Goal: Transaction & Acquisition: Purchase product/service

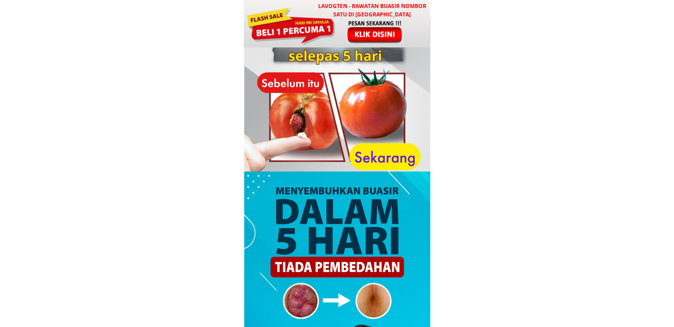
click at [266, 31] on div at bounding box center [291, 25] width 90 height 40
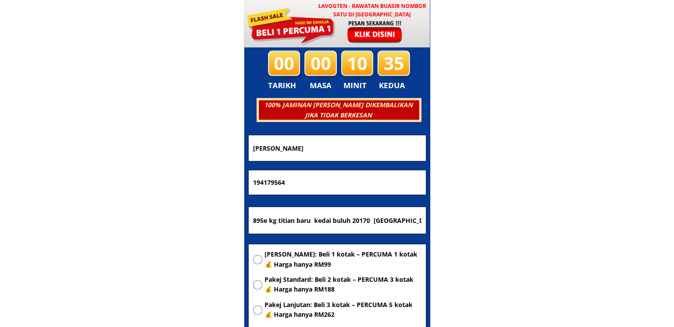
scroll to position [4275, 0]
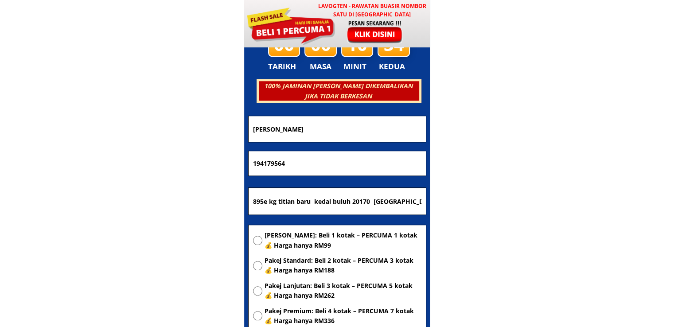
drag, startPoint x: 199, startPoint y: 128, endPoint x: 165, endPoint y: 128, distance: 33.3
click at [165, 128] on body "LAVOGTEN - Rawatan Buasir Nombor Satu di [GEOGRAPHIC_DATA] Dengarkan pengalaman…" at bounding box center [337, 254] width 674 height 9058
paste input "[PERSON_NAME] md zain"
type input "[PERSON_NAME] md zain"
click at [339, 200] on input "895e kg titian baru kedai buluh 20170 [GEOGRAPHIC_DATA]. [GEOGRAPHIC_DATA]" at bounding box center [337, 201] width 173 height 27
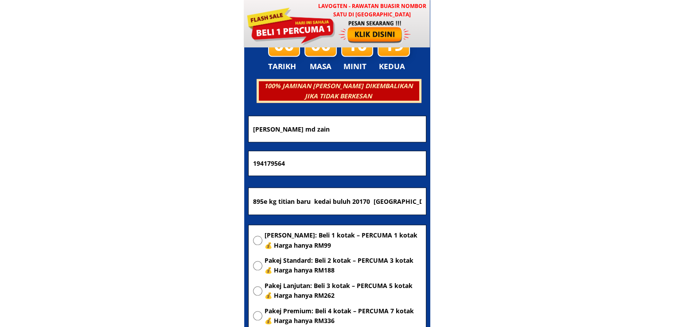
paste input "Blok b-[STREET_ADDRESS][DATE]"
type input "Blok b-[STREET_ADDRESS][DATE]"
drag, startPoint x: 296, startPoint y: 166, endPoint x: 157, endPoint y: 172, distance: 138.9
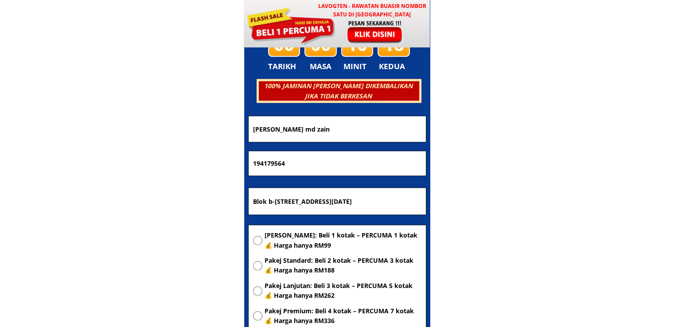
click at [160, 172] on body "LAVOGTEN - Rawatan Buasir Nombor Satu di [GEOGRAPHIC_DATA] Dengarkan pengalaman…" at bounding box center [337, 254] width 674 height 9058
paste input "014-816 0523"
click at [277, 164] on input "014-816 0523" at bounding box center [337, 163] width 173 height 25
click at [266, 164] on input "014-8160523" at bounding box center [337, 163] width 173 height 25
type input "0148160523"
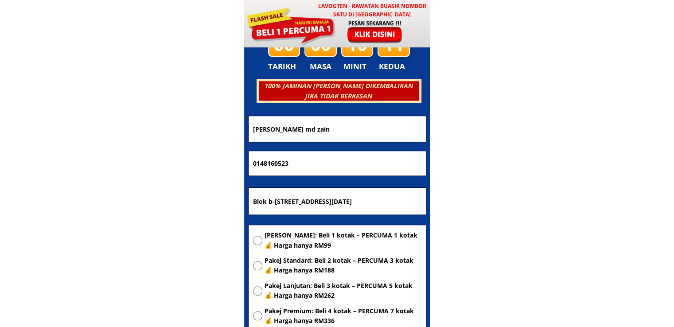
click at [302, 242] on span "[PERSON_NAME]: Beli 1 kotak – PERCUMA 1 kotak 💰 Harga hanya RM99" at bounding box center [343, 241] width 157 height 20
radio input "true"
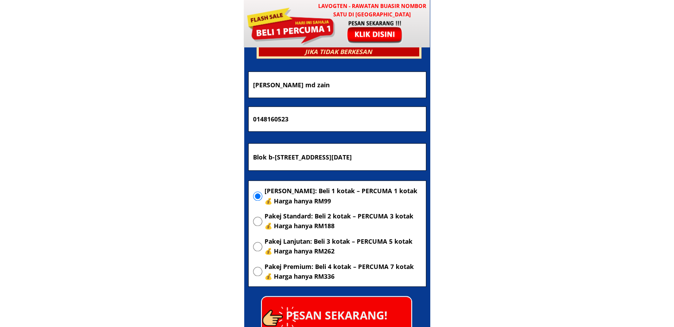
click at [368, 302] on p "PESAN SEKARANG!" at bounding box center [336, 315] width 149 height 36
